Goal: Task Accomplishment & Management: Use online tool/utility

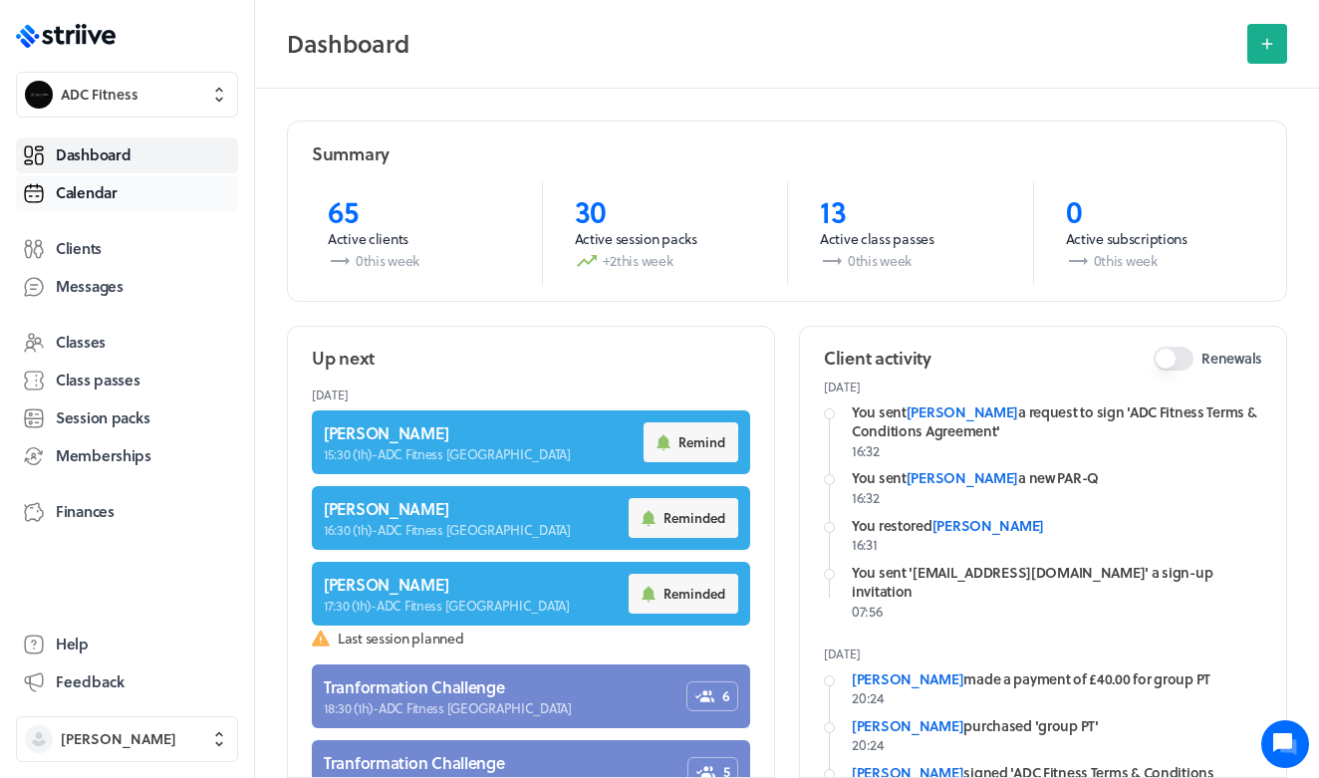
click at [118, 208] on link "Calendar" at bounding box center [127, 193] width 222 height 36
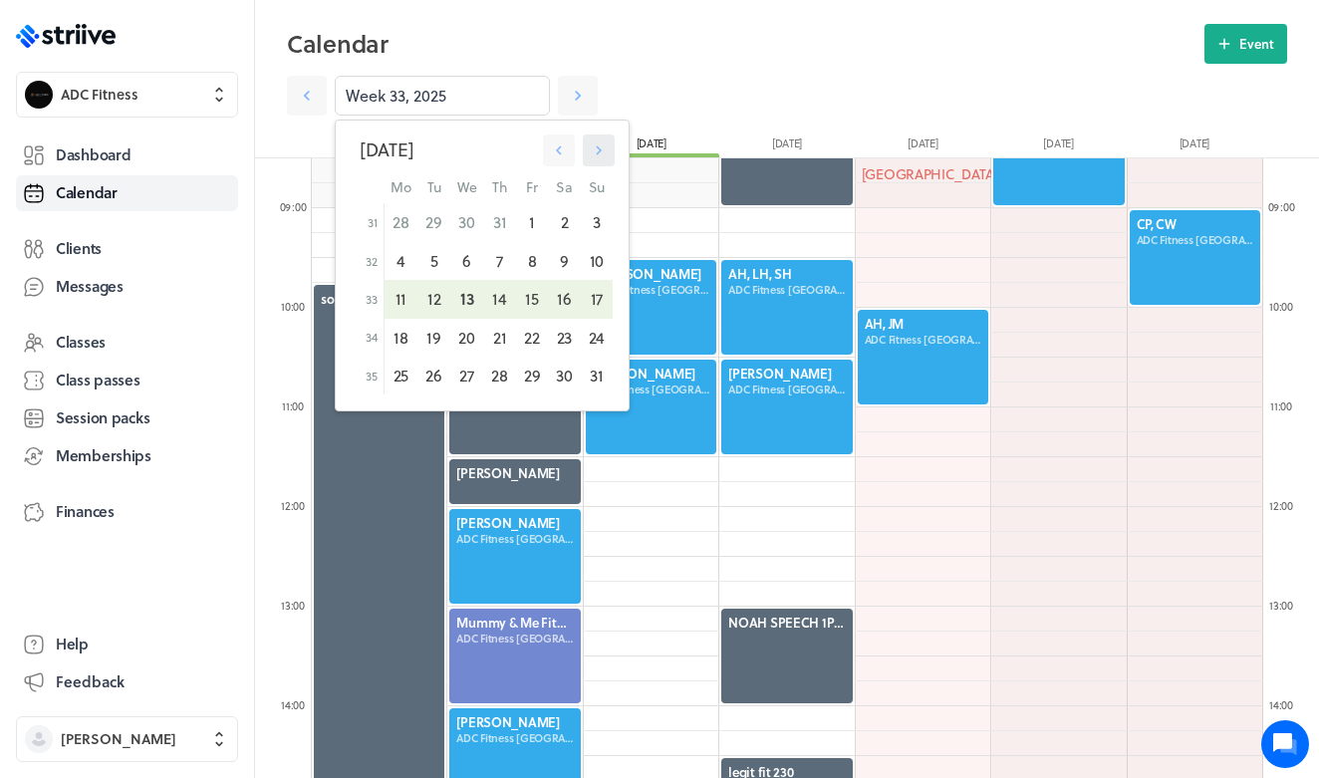
click at [604, 150] on icon "button" at bounding box center [599, 150] width 18 height 18
click at [599, 148] on icon "button" at bounding box center [598, 150] width 18 height 18
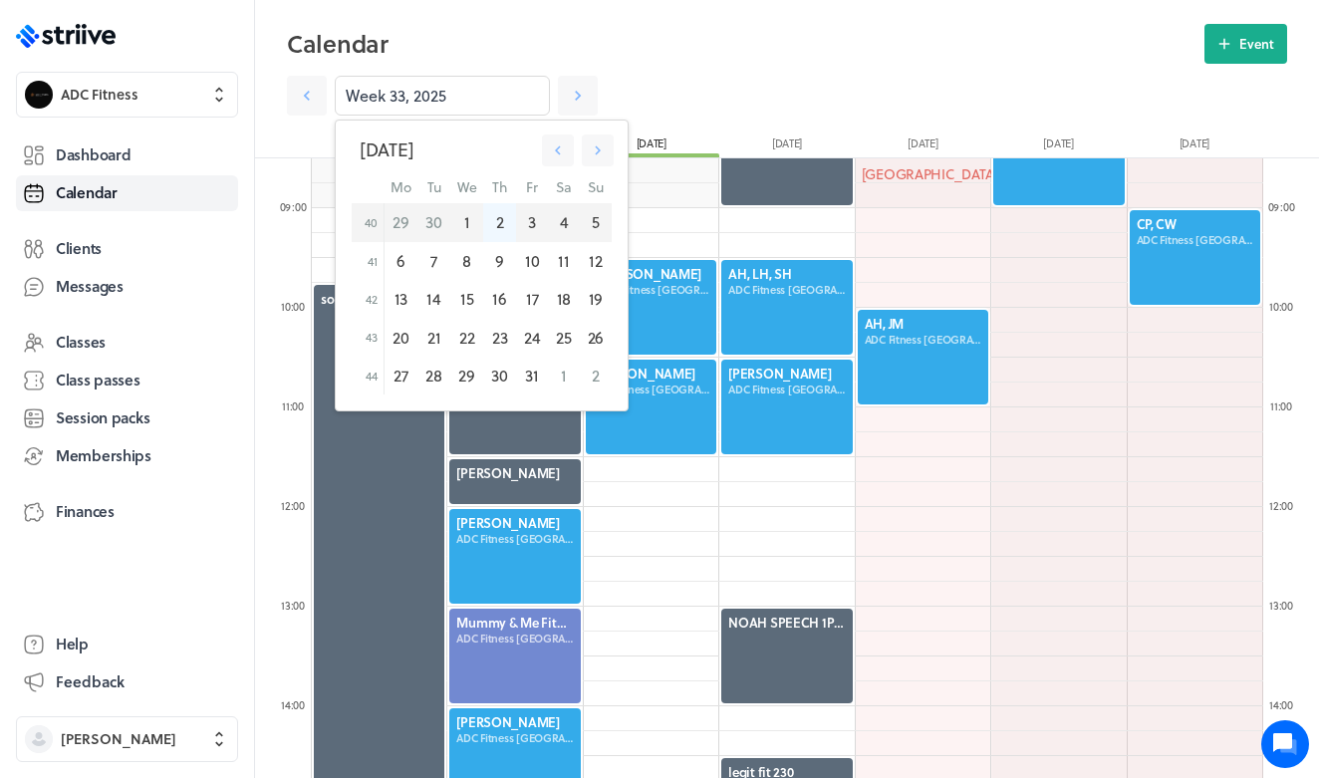
click at [498, 222] on div "2" at bounding box center [499, 222] width 32 height 38
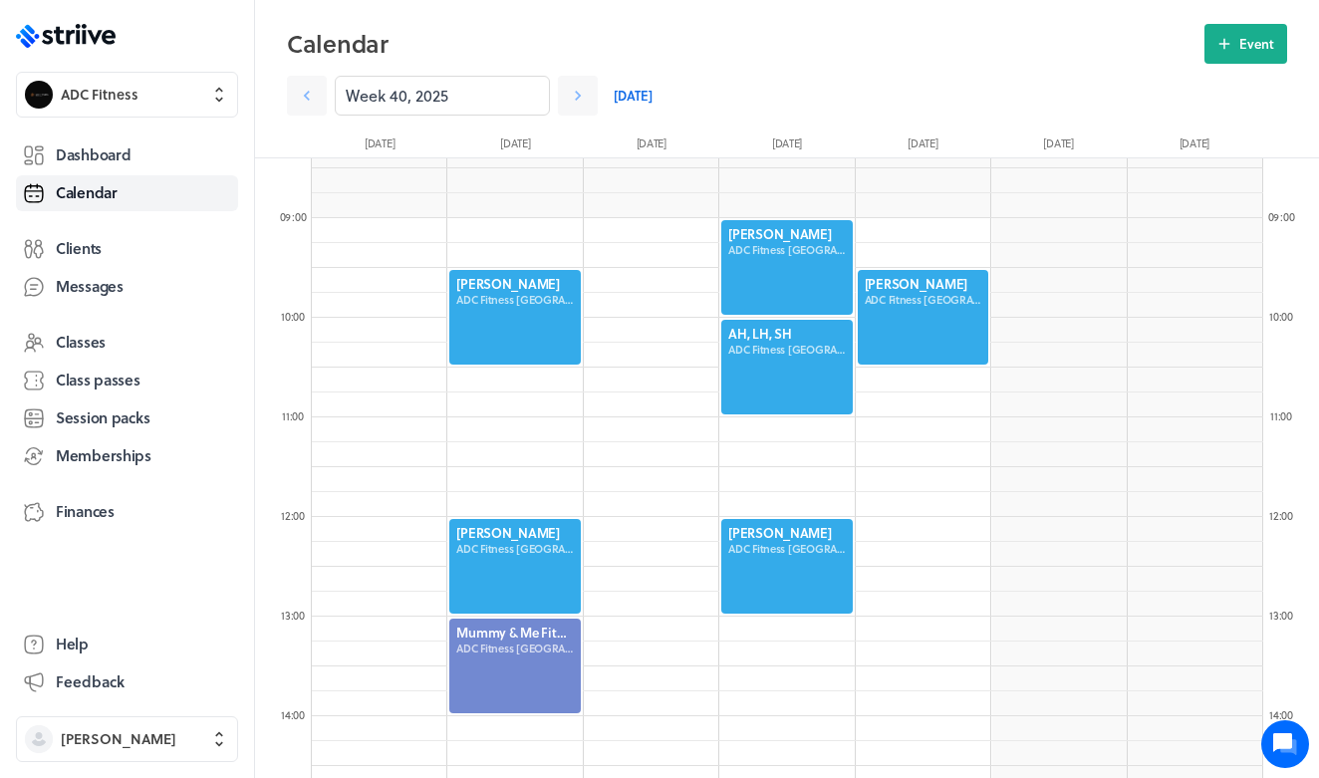
scroll to position [835, 0]
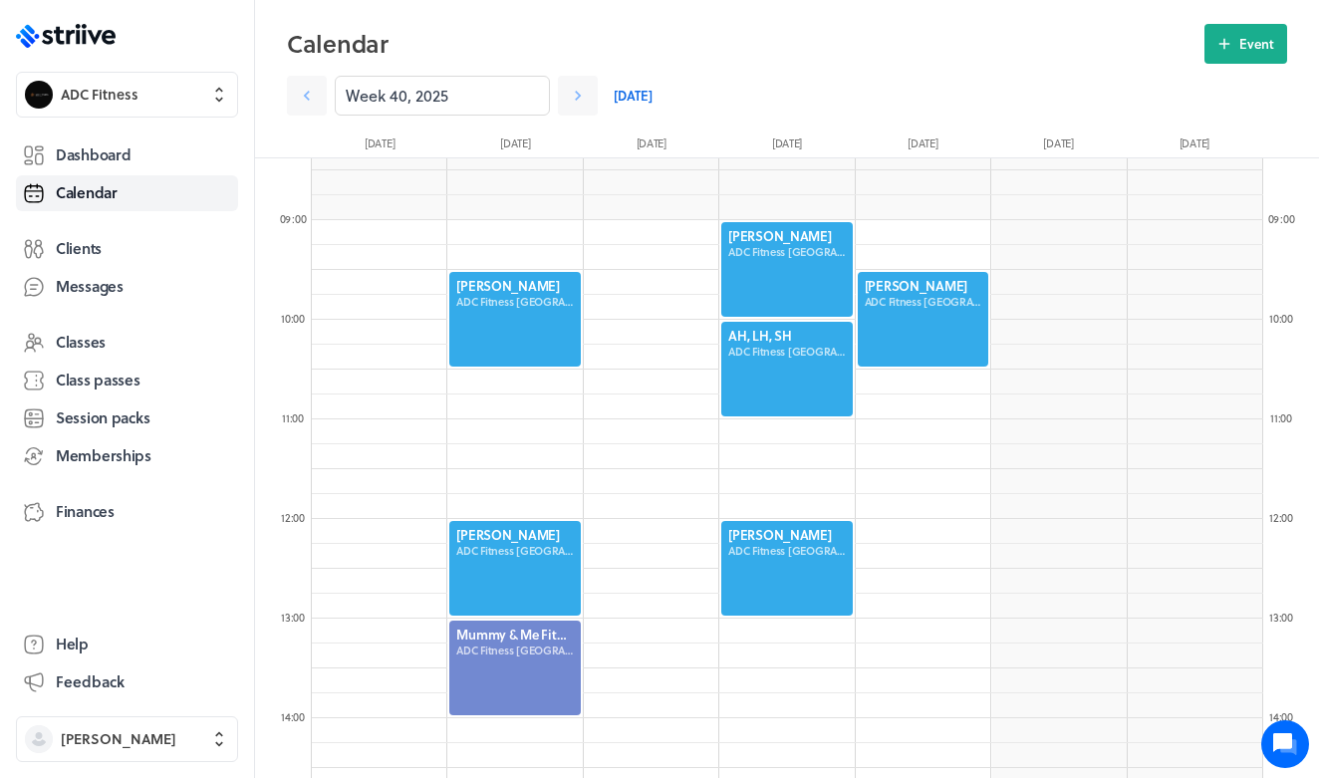
click at [810, 250] on div at bounding box center [786, 269] width 134 height 99
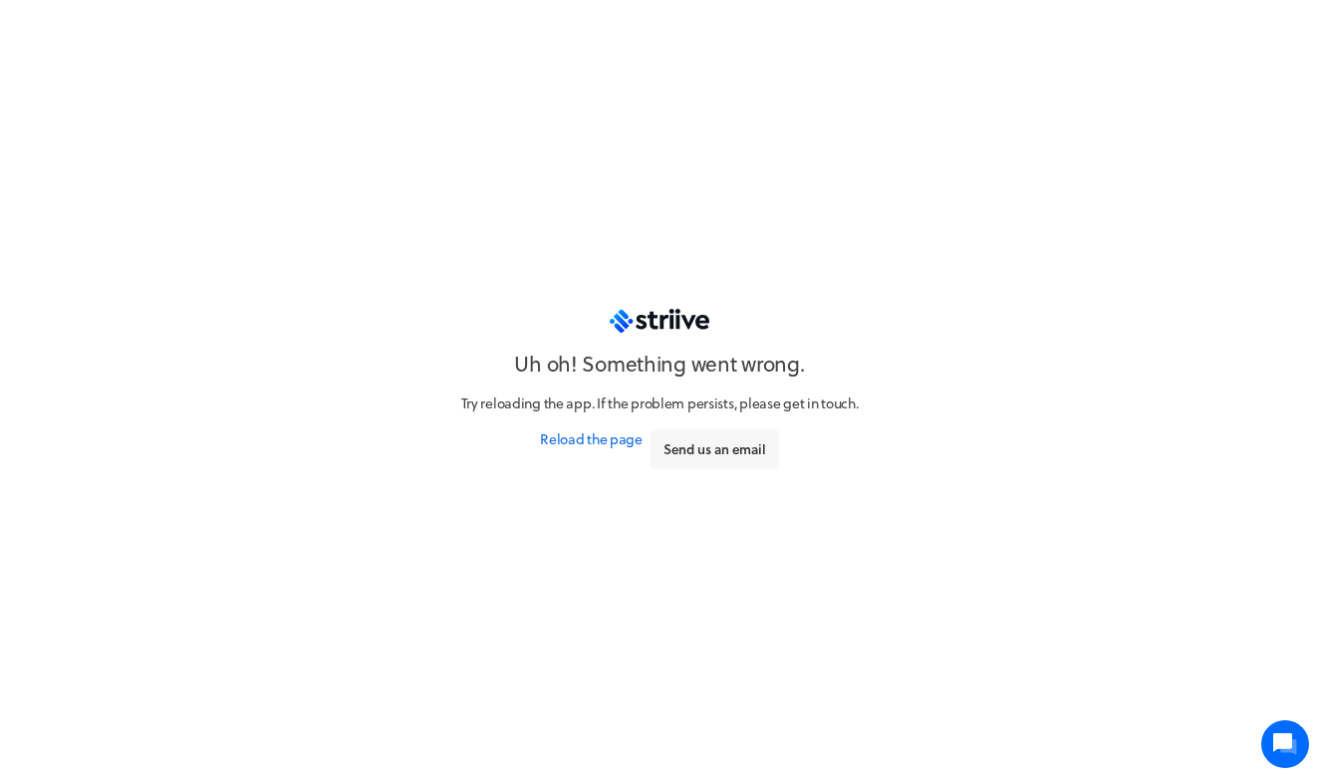
scroll to position [0, 0]
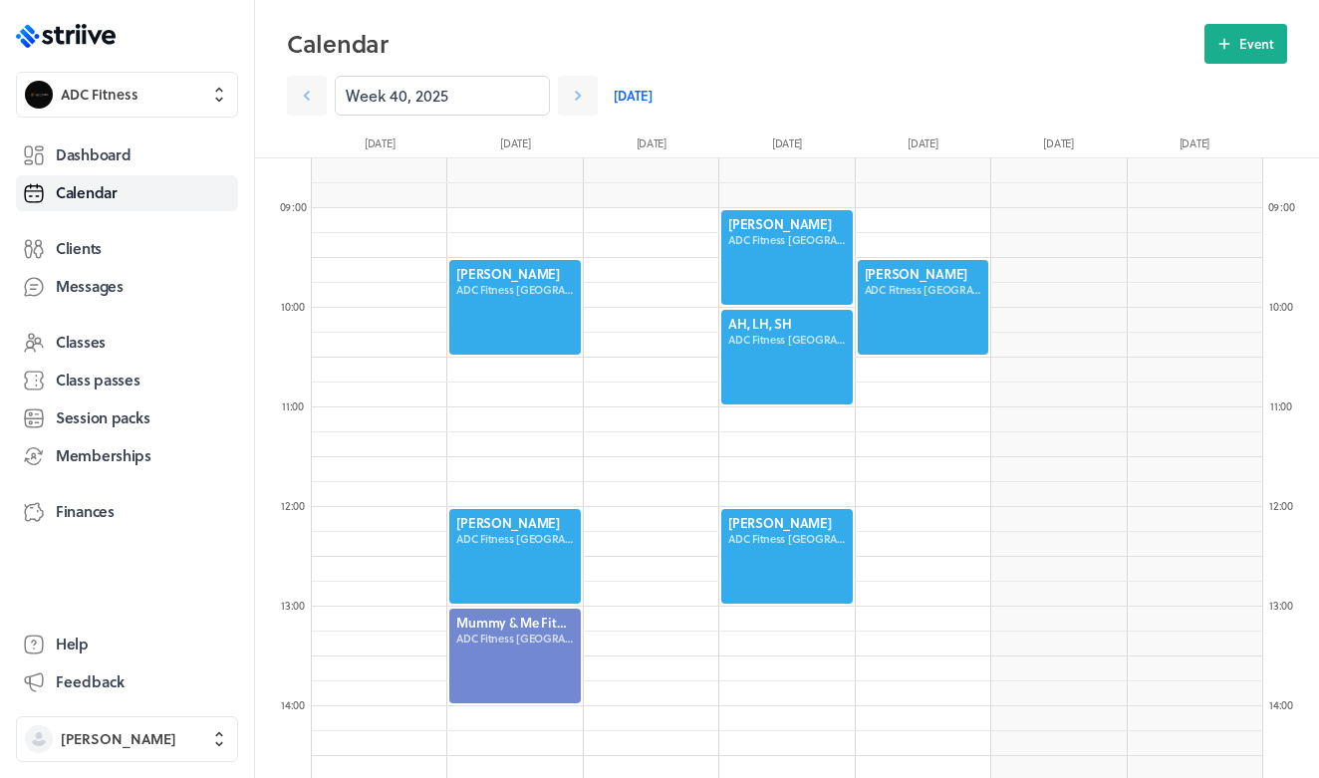
click at [805, 239] on div at bounding box center [786, 257] width 134 height 99
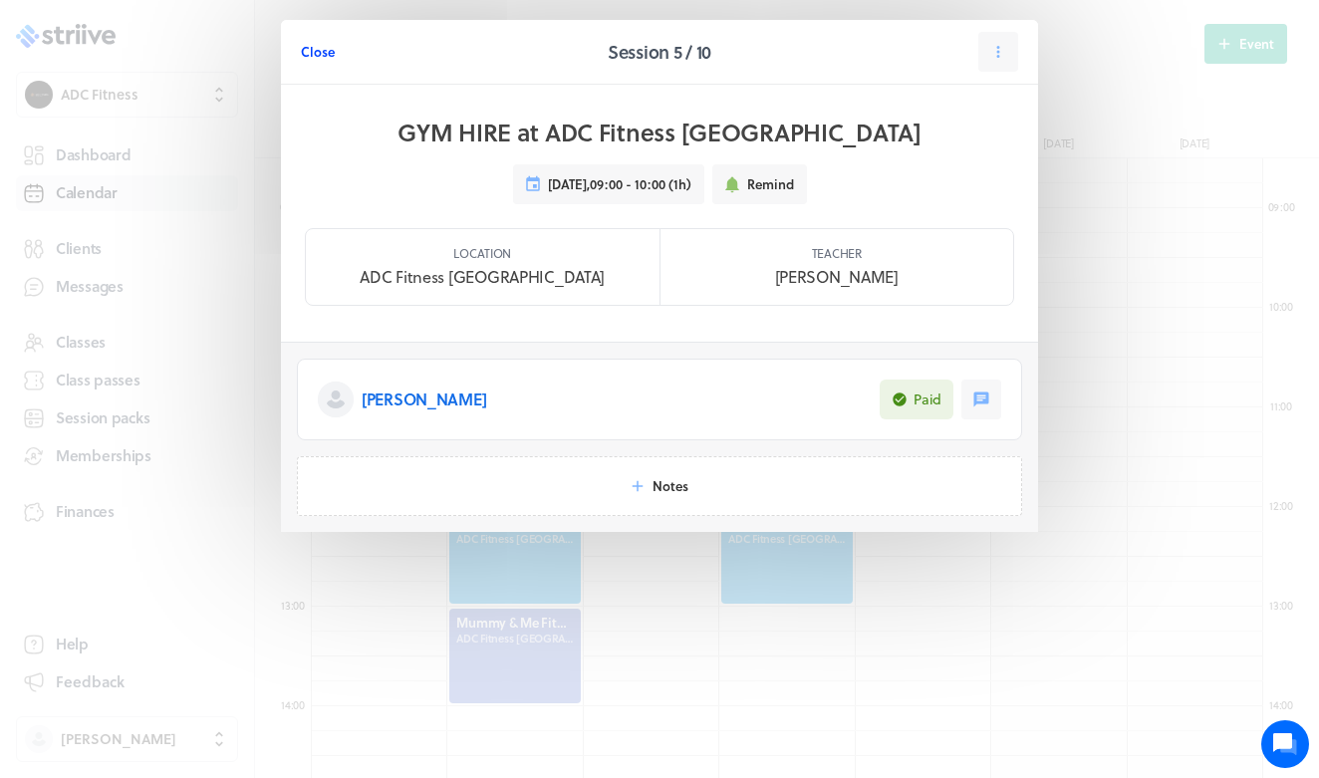
click at [315, 51] on span "Close" at bounding box center [318, 52] width 34 height 18
